Goal: Information Seeking & Learning: Learn about a topic

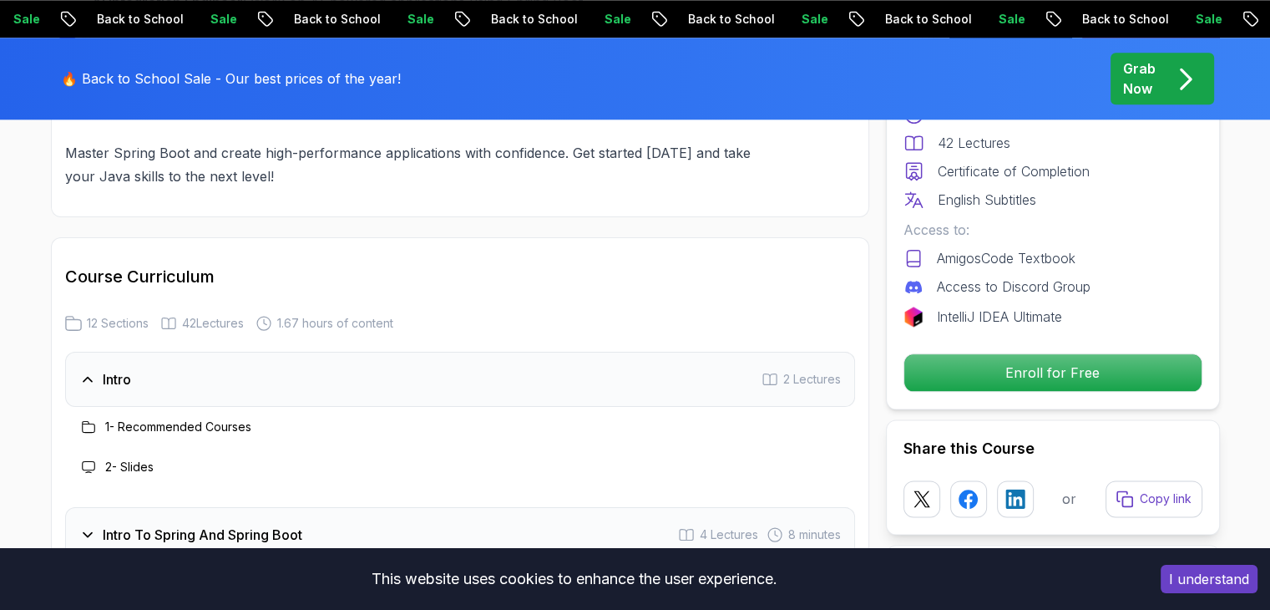
scroll to position [2005, 0]
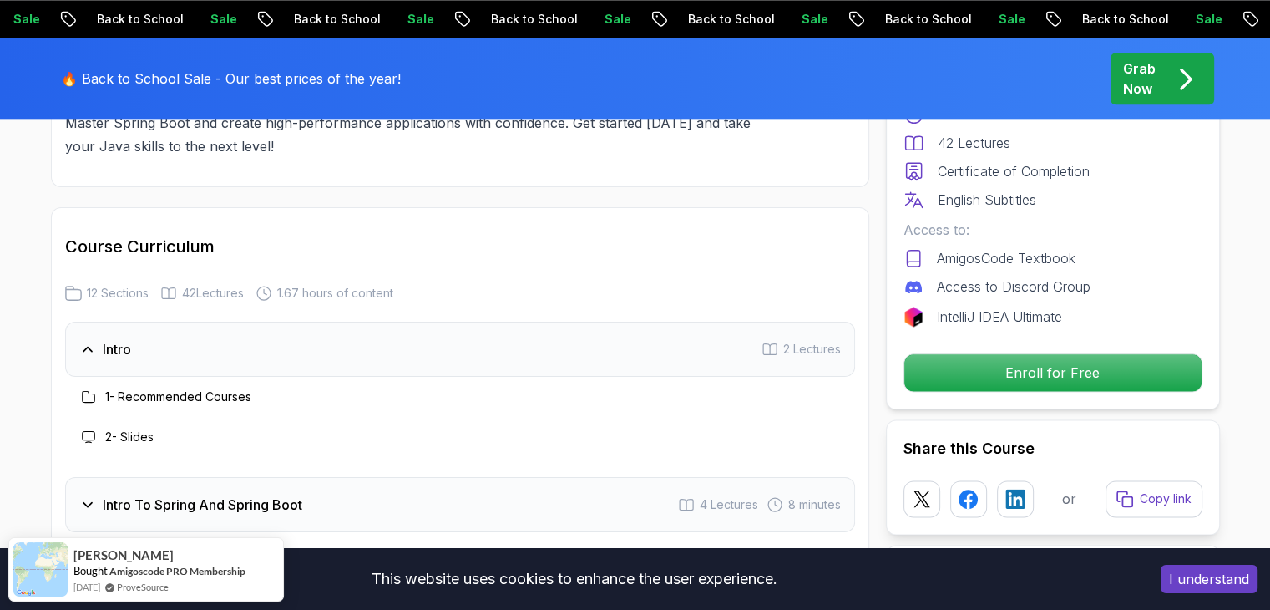
click at [502, 387] on div "1 - Recommended Courses" at bounding box center [460, 397] width 763 height 20
click at [234, 387] on div "1 - Recommended Courses" at bounding box center [165, 397] width 173 height 20
click at [234, 388] on h3 "1 - Recommended Courses" at bounding box center [178, 396] width 146 height 17
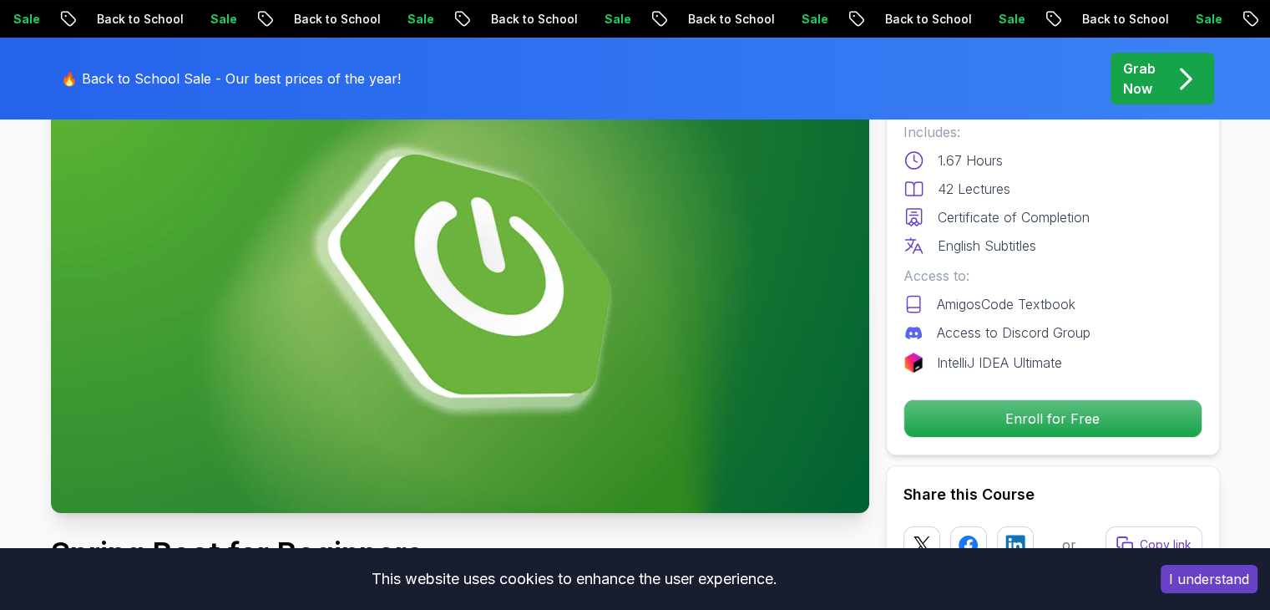
scroll to position [251, 0]
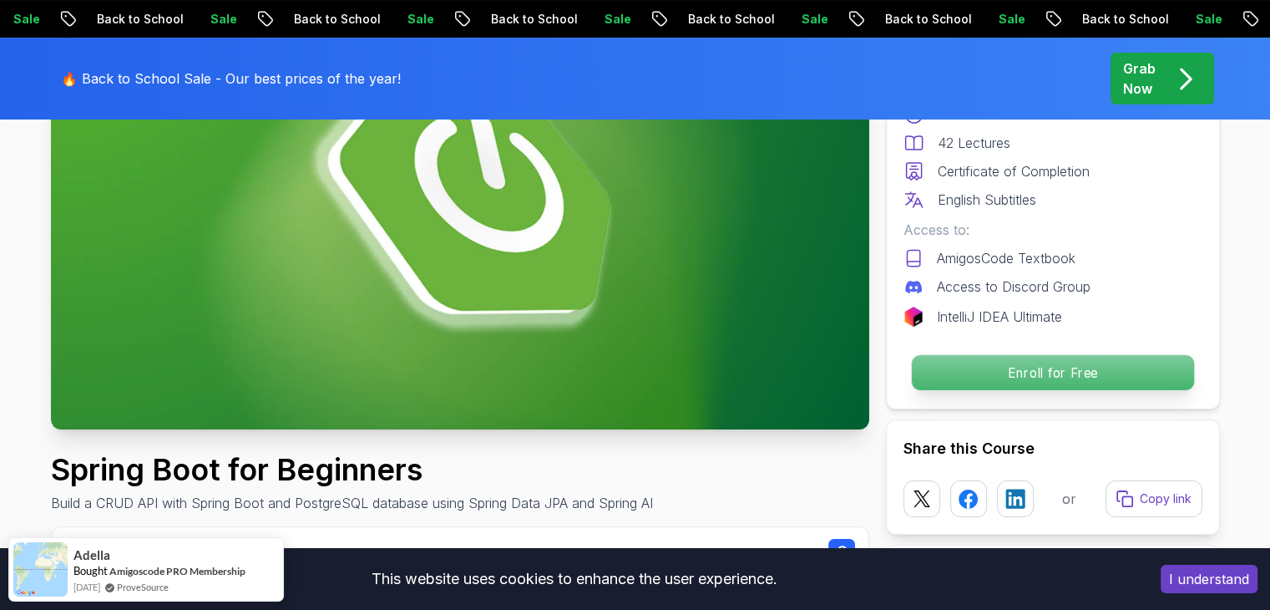
click at [1050, 378] on p "Enroll for Free" at bounding box center [1052, 372] width 282 height 35
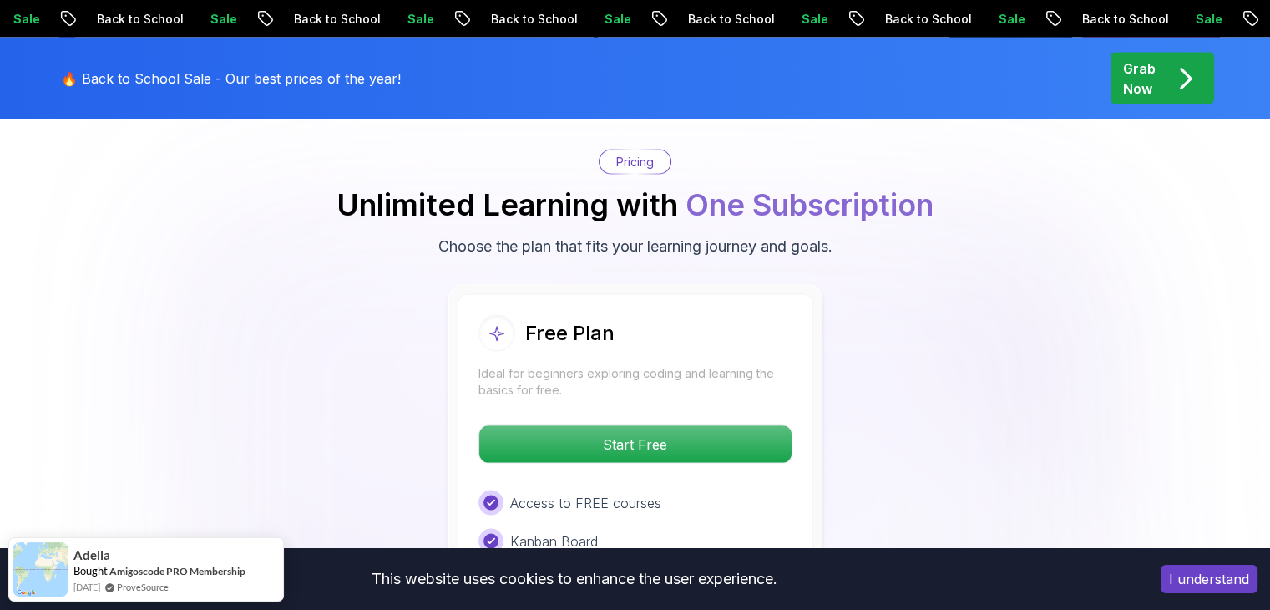
scroll to position [3395, 0]
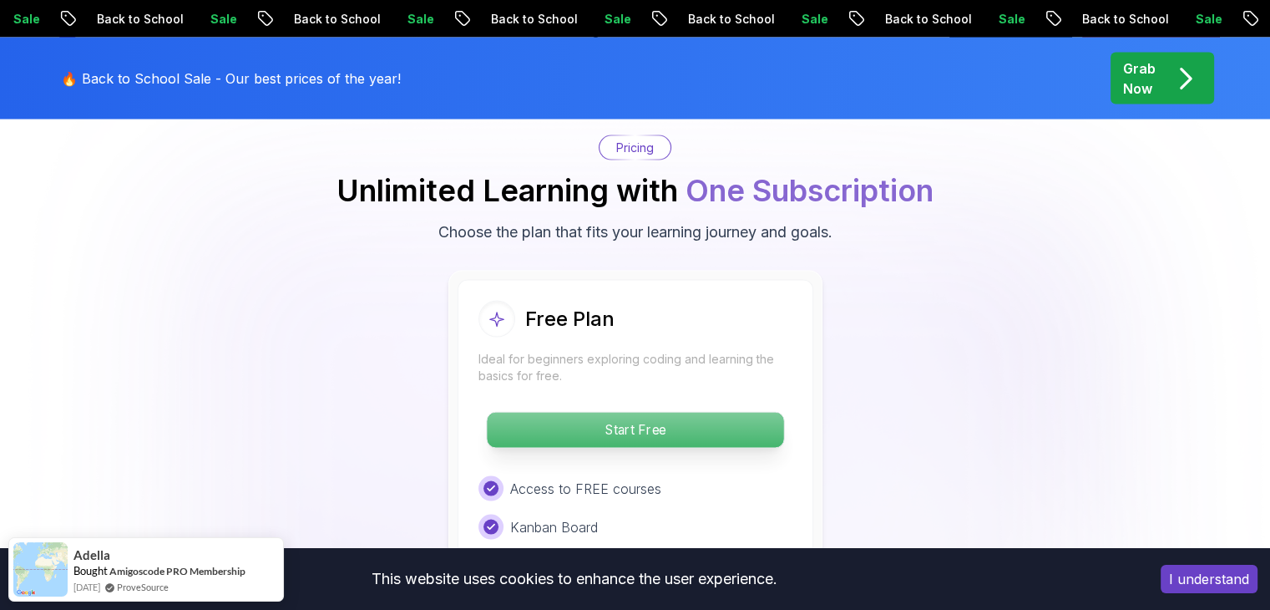
click at [725, 413] on p "Start Free" at bounding box center [635, 430] width 297 height 35
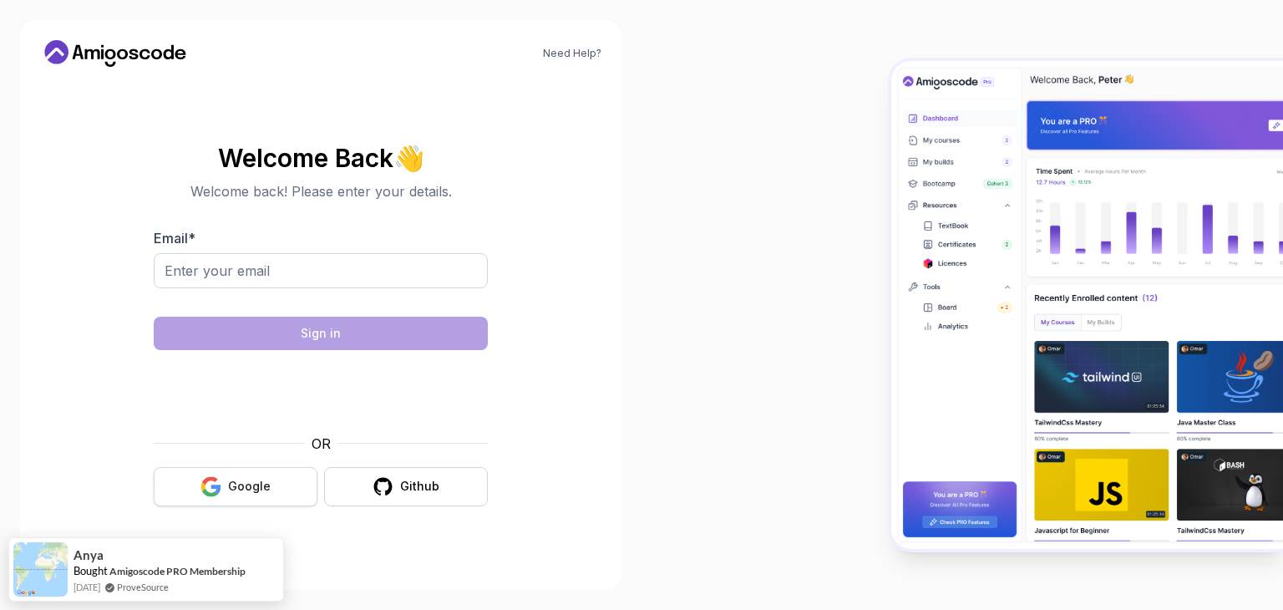
click at [244, 476] on button "Google" at bounding box center [236, 486] width 164 height 39
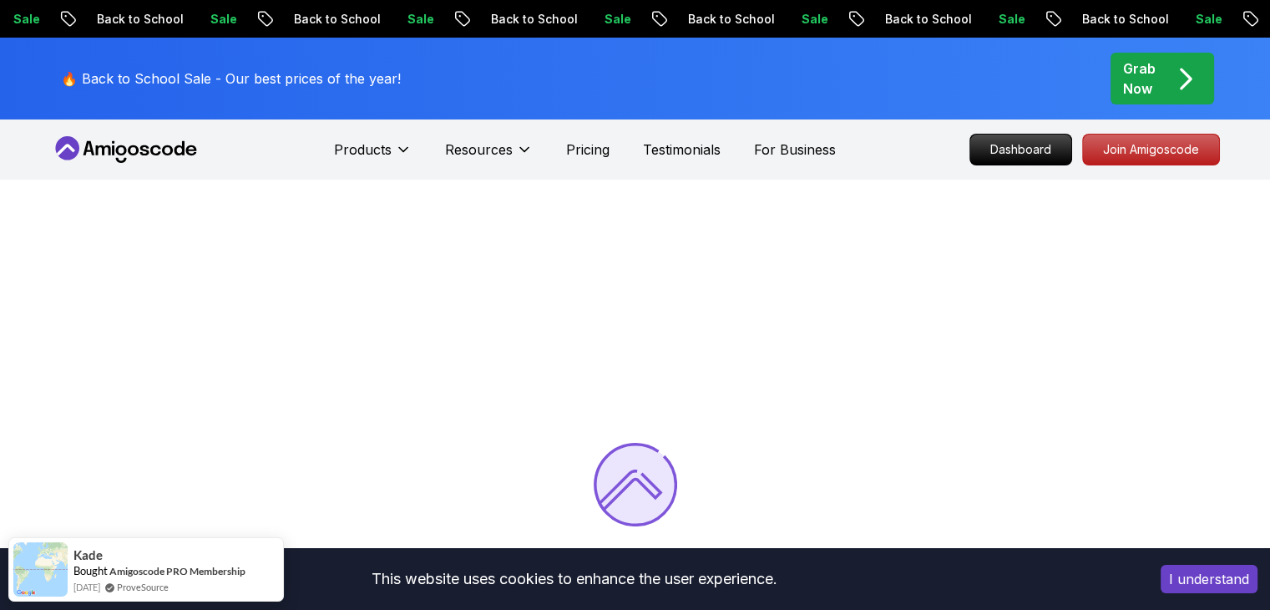
click at [1191, 576] on button "I understand" at bounding box center [1209, 579] width 97 height 28
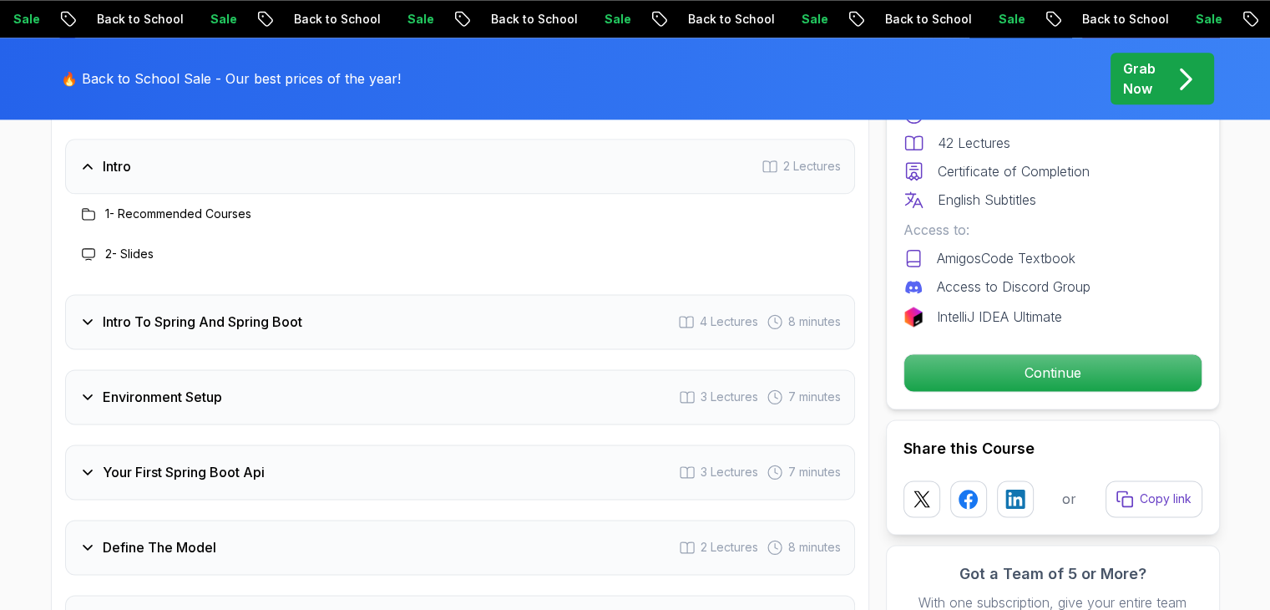
scroll to position [2088, 0]
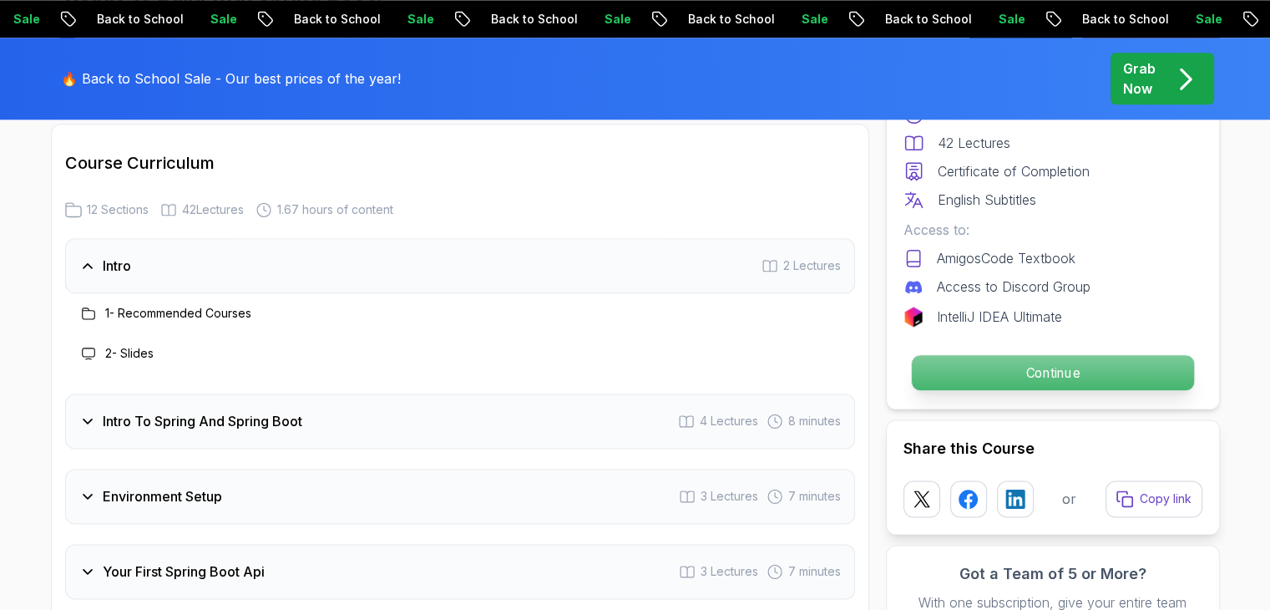
click at [1027, 375] on p "Continue" at bounding box center [1052, 372] width 282 height 35
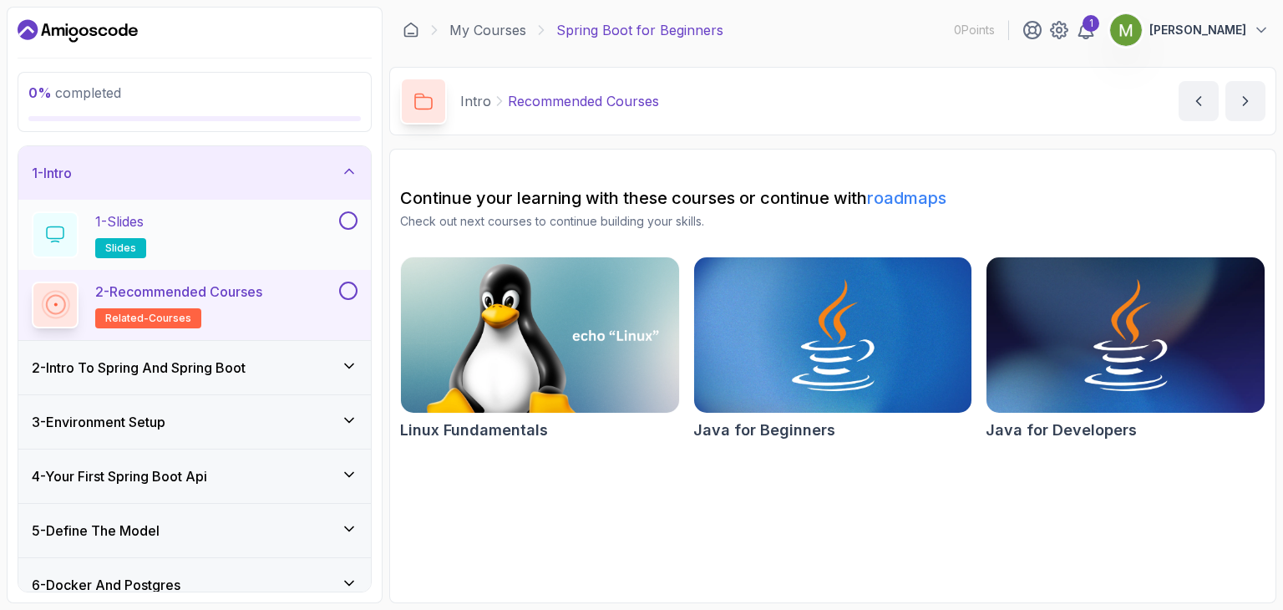
click at [341, 225] on button at bounding box center [348, 220] width 18 height 18
click at [341, 225] on icon at bounding box center [348, 220] width 15 height 17
click at [47, 230] on icon at bounding box center [55, 234] width 17 height 15
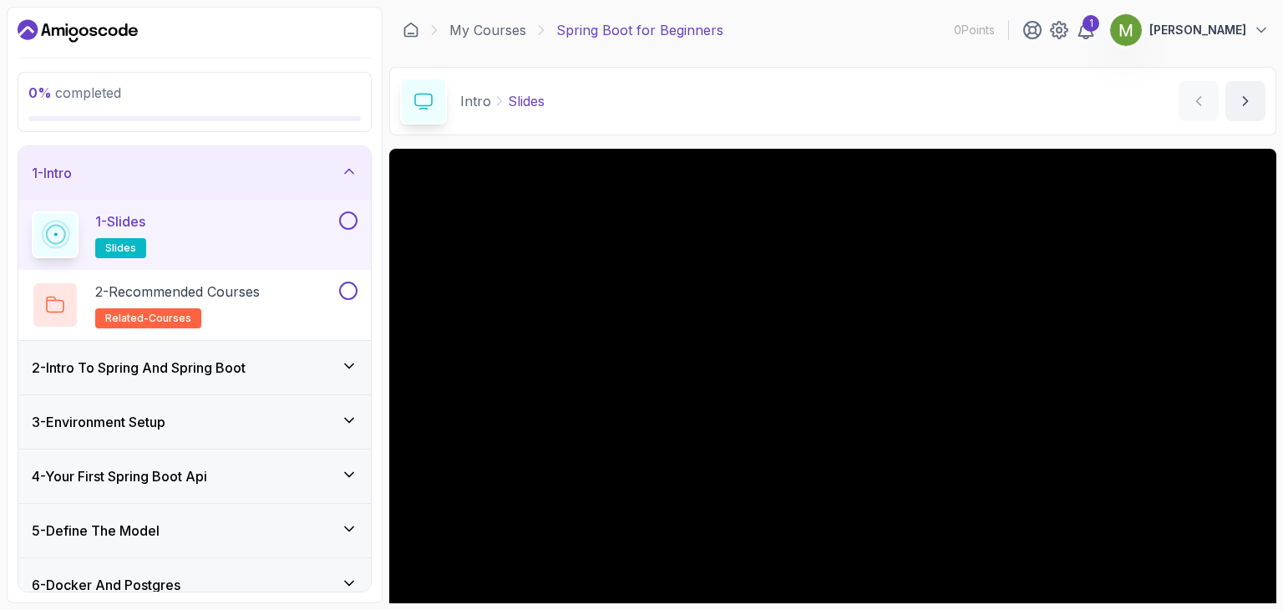
click at [190, 224] on div "1 - Slides slides" at bounding box center [184, 234] width 304 height 47
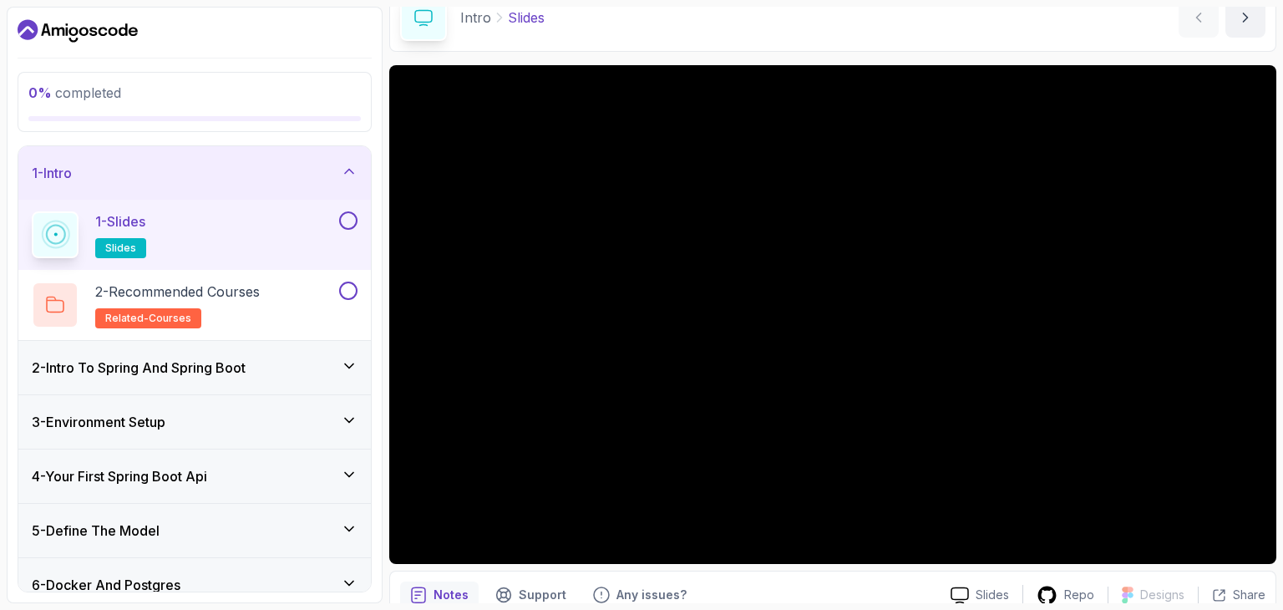
scroll to position [160, 0]
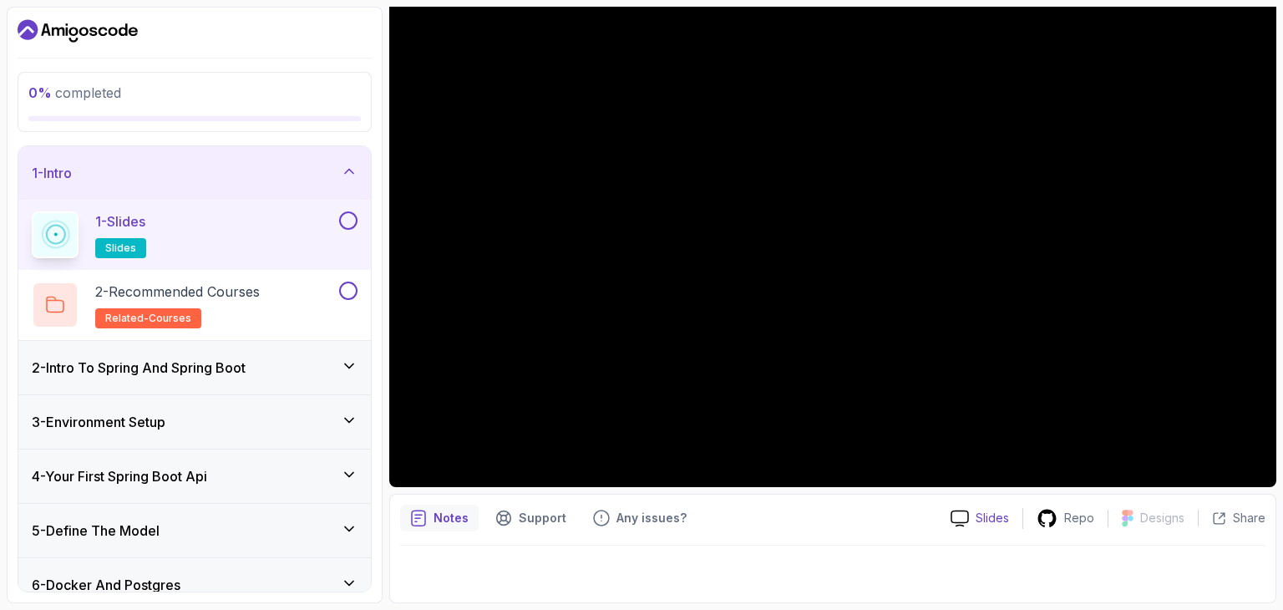
click at [1002, 521] on p "Slides" at bounding box center [992, 518] width 33 height 17
click at [347, 232] on button "1 - Slides slides" at bounding box center [195, 234] width 326 height 47
click at [342, 207] on div "1 - Slides slides" at bounding box center [194, 235] width 352 height 70
click at [342, 221] on button at bounding box center [348, 220] width 18 height 18
click at [287, 305] on div "2 - Recommended Courses related-courses" at bounding box center [184, 304] width 304 height 47
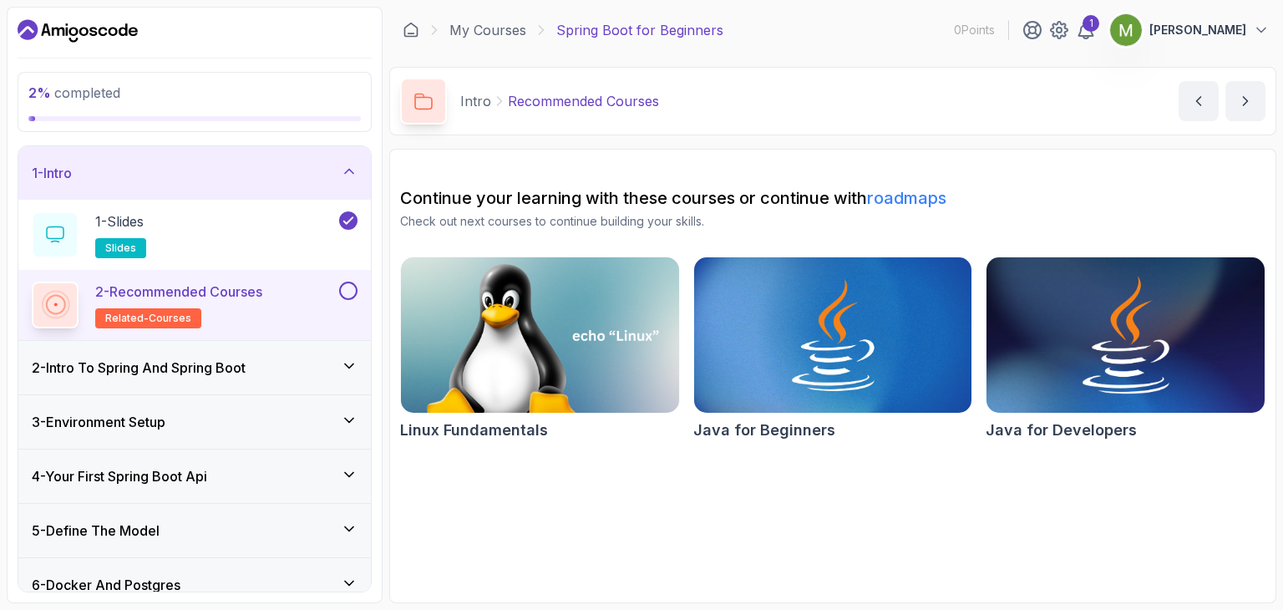
click at [1143, 297] on img at bounding box center [1126, 335] width 292 height 164
click at [347, 294] on button at bounding box center [348, 290] width 18 height 18
click at [352, 360] on icon at bounding box center [349, 366] width 17 height 17
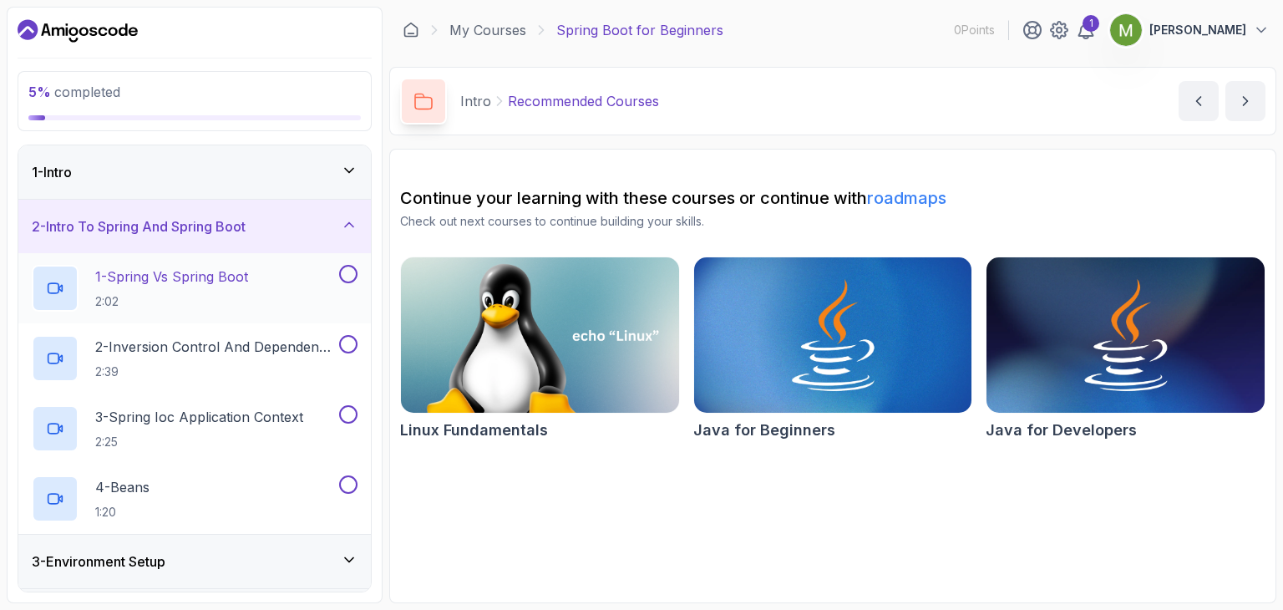
click at [281, 282] on div "1 - Spring Vs Spring Boot 2:02" at bounding box center [184, 288] width 304 height 47
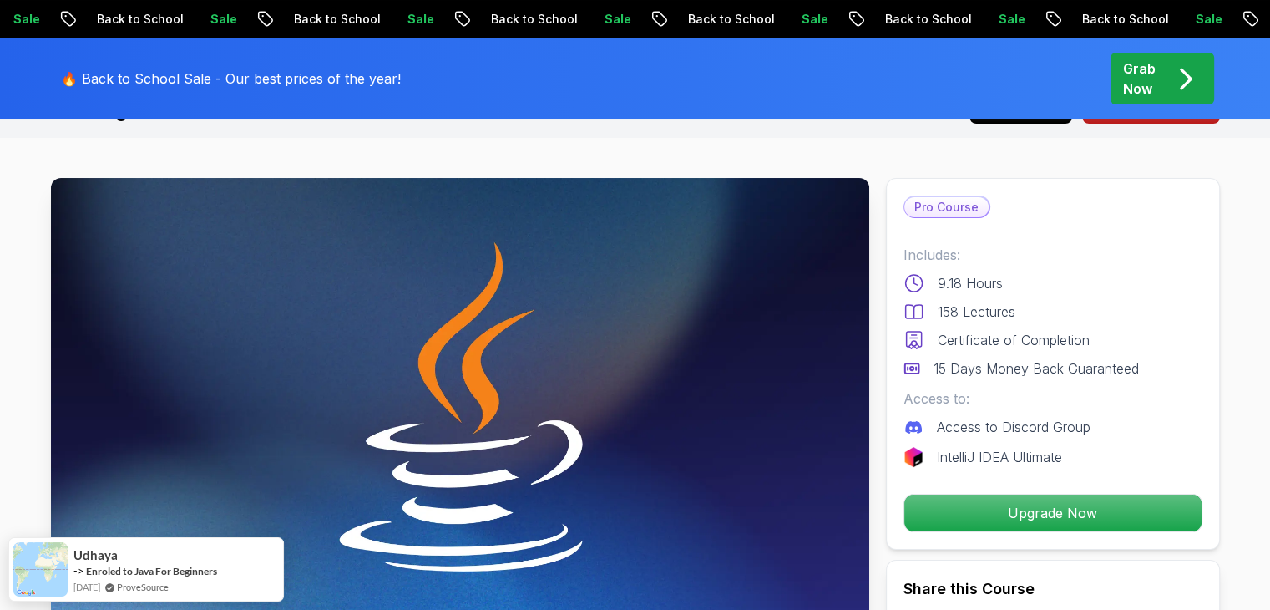
scroll to position [84, 0]
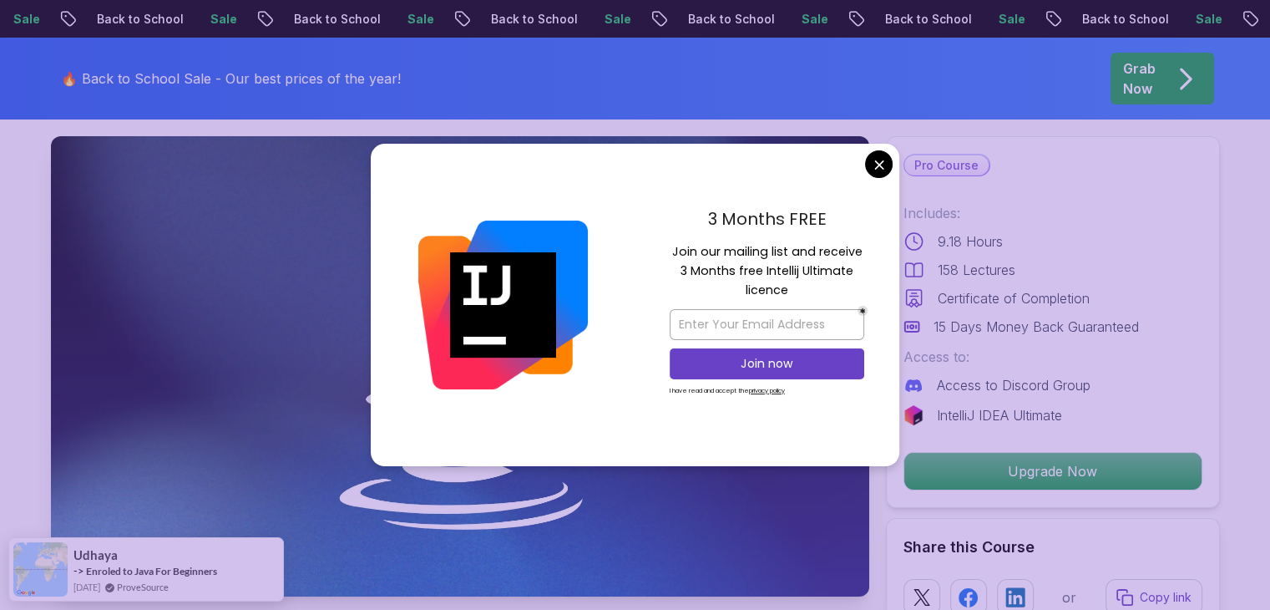
click at [865, 175] on div "3 Months FREE Join our mailing list and receive 3 Months free Intellij Ultimate…" at bounding box center [767, 305] width 265 height 322
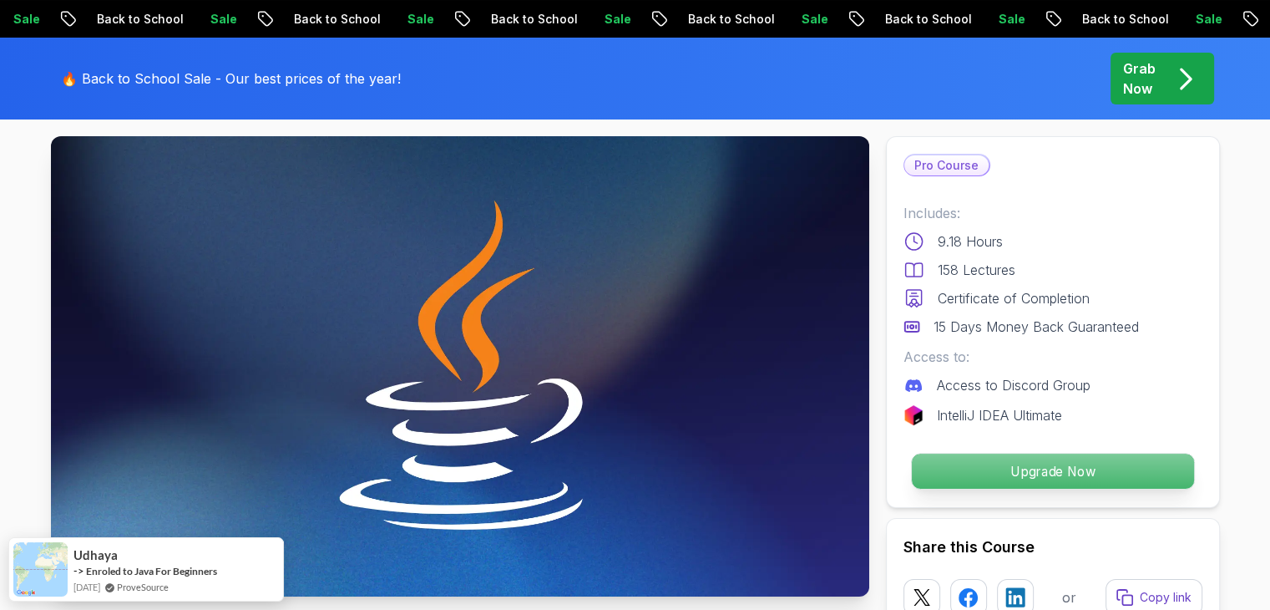
click at [1044, 484] on p "Upgrade Now" at bounding box center [1052, 471] width 282 height 35
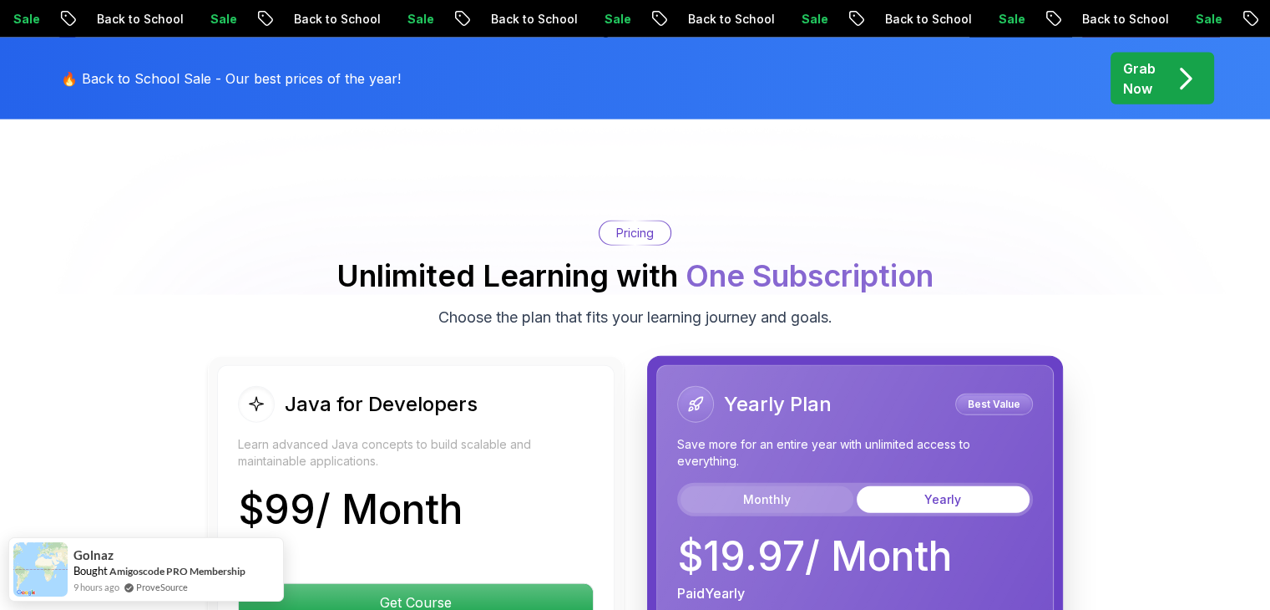
scroll to position [3915, 0]
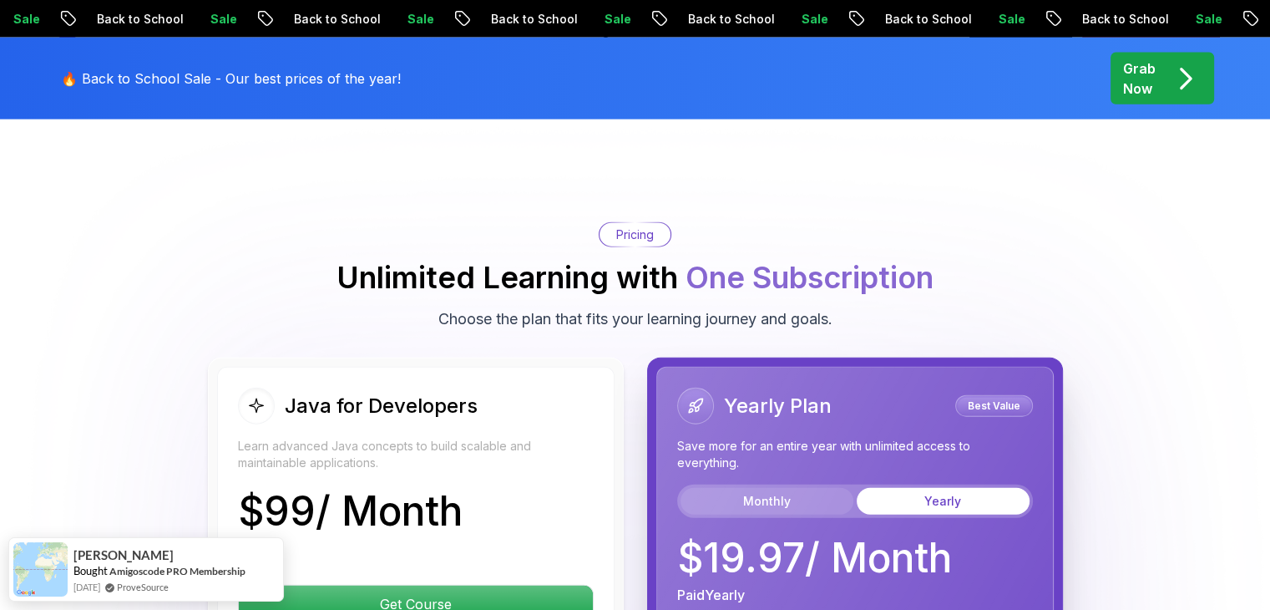
click at [790, 488] on button "Monthly" at bounding box center [767, 501] width 173 height 27
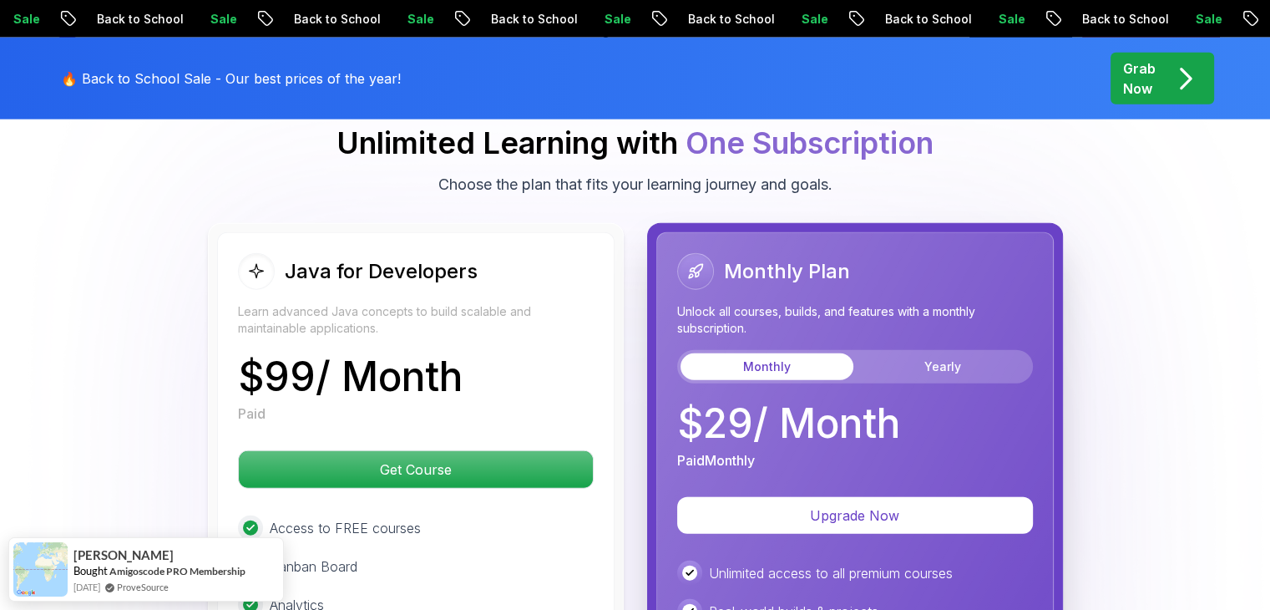
scroll to position [4082, 0]
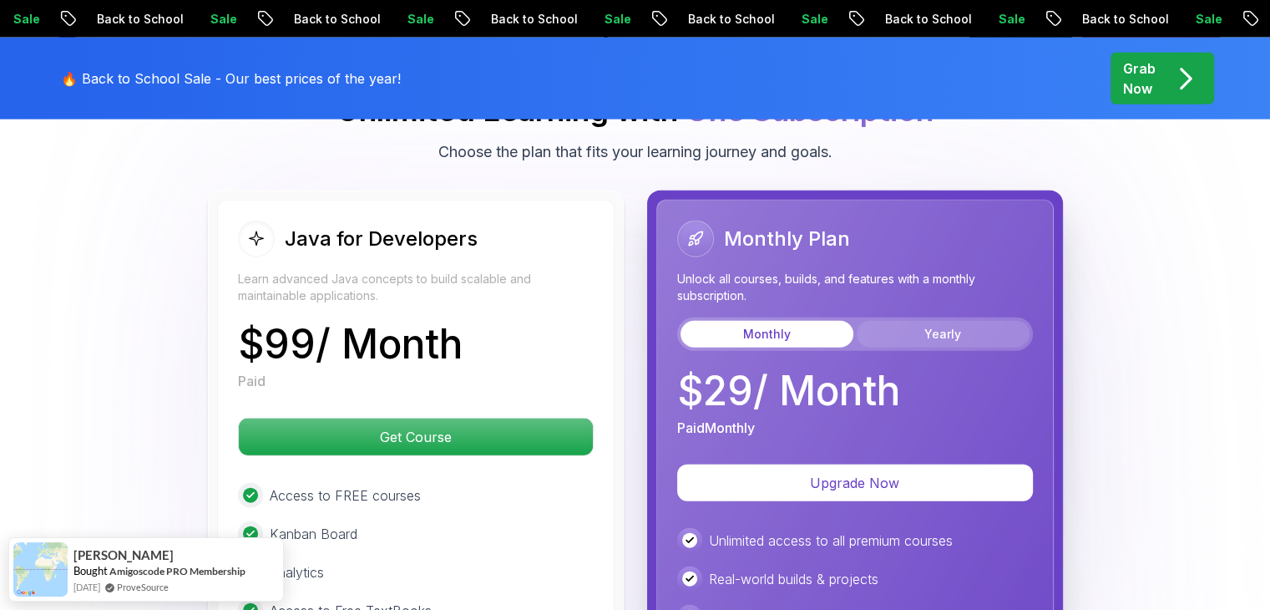
click at [899, 321] on button "Yearly" at bounding box center [943, 334] width 173 height 27
